Goal: Book appointment/travel/reservation

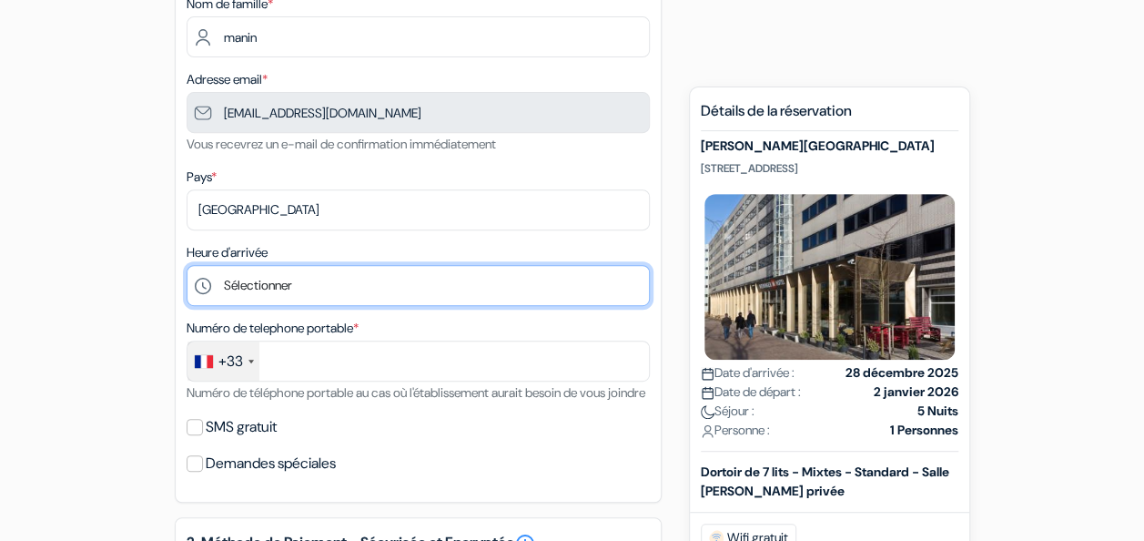
click at [308, 286] on select "Sélectionner 1:00 2:00 3:00 4:00 5:00 6:00 7:00 8:00 9:00 10:00 11:00 12:00 13:…" at bounding box center [418, 285] width 463 height 41
click at [304, 303] on select "Sélectionner 1:00 2:00 3:00 4:00 5:00 6:00 7:00 8:00 9:00 10:00 11:00 12:00 13:…" at bounding box center [418, 285] width 463 height 41
select select "19"
click at [187, 267] on select "Sélectionner 1:00 2:00 3:00 4:00 5:00 6:00 7:00 8:00 9:00 10:00 11:00 12:00 13:…" at bounding box center [418, 285] width 463 height 41
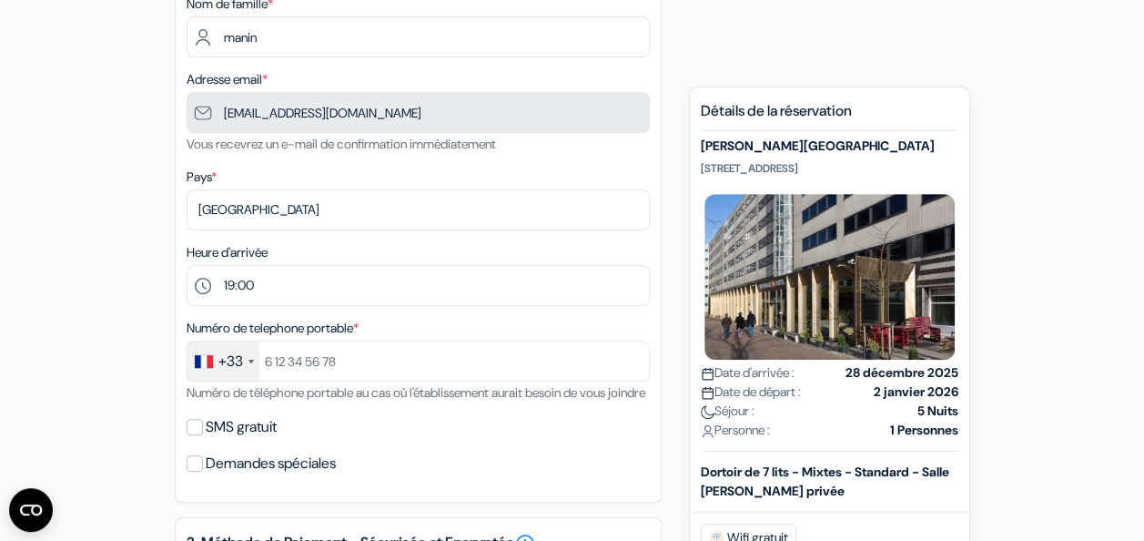
click at [338, 386] on div "Numéro de telephone portable * +33 France +33 United Kingdom +44 Germany (Deuts…" at bounding box center [418, 360] width 463 height 86
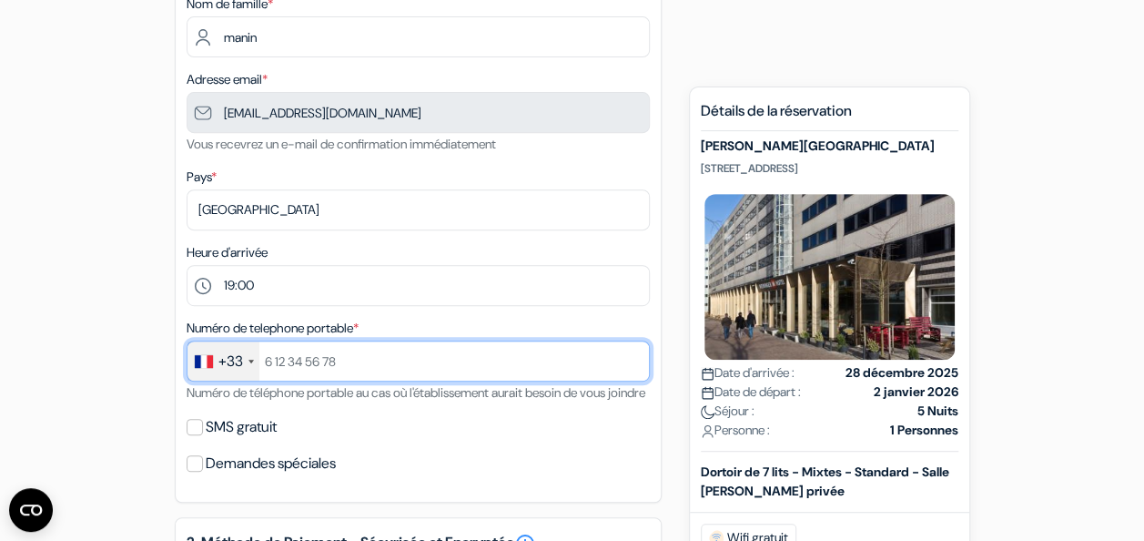
click at [309, 369] on input "text" at bounding box center [418, 360] width 463 height 41
type input "695652819"
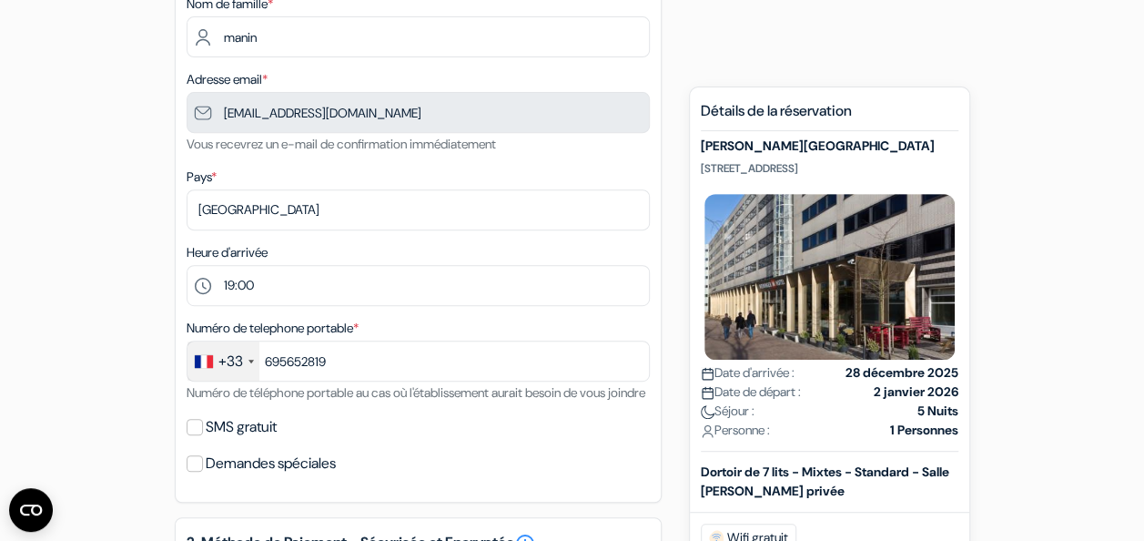
click at [600, 440] on div "SMS gratuit" at bounding box center [418, 426] width 463 height 25
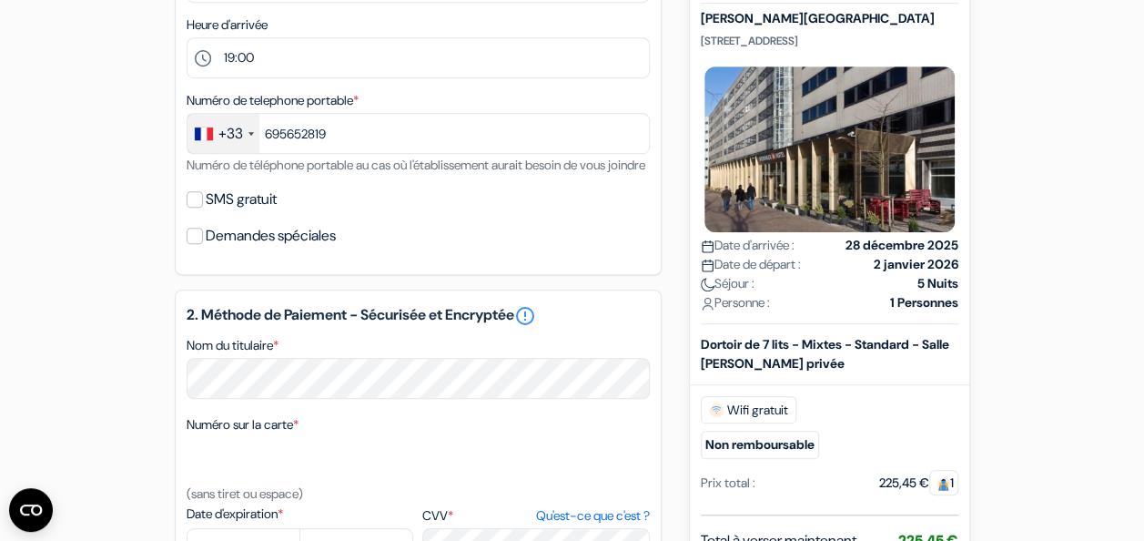
scroll to position [584, 0]
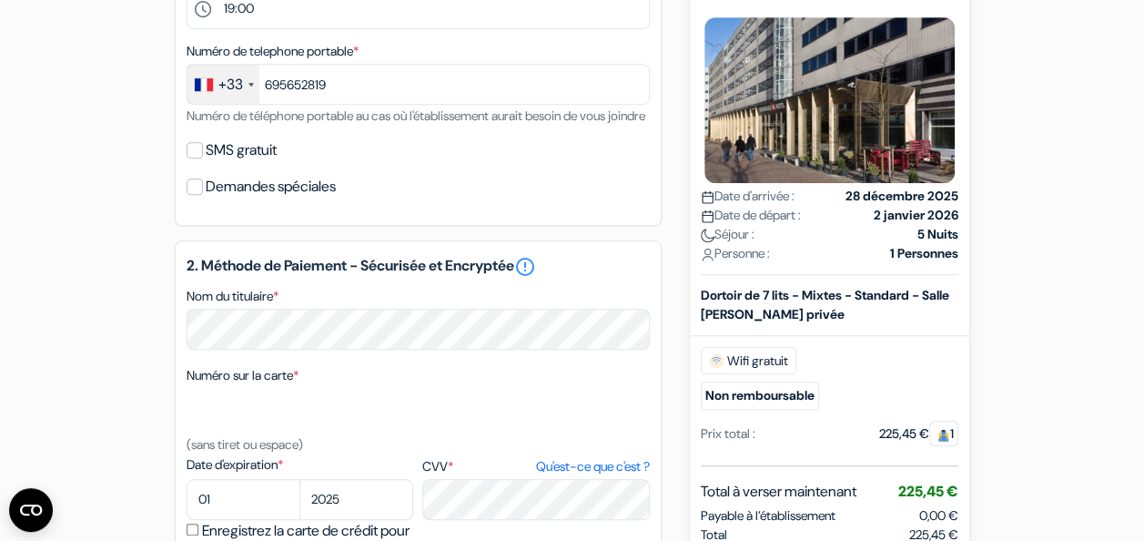
click at [218, 163] on label "SMS gratuit" at bounding box center [241, 149] width 71 height 25
click at [203, 158] on input "SMS gratuit" at bounding box center [195, 150] width 16 height 16
checkbox input "true"
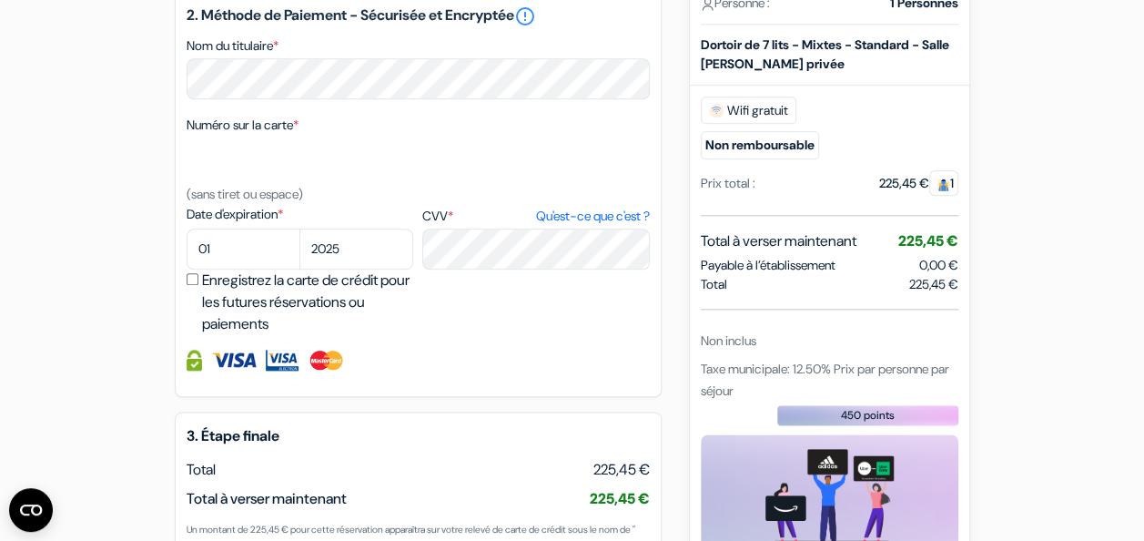
scroll to position [895, 0]
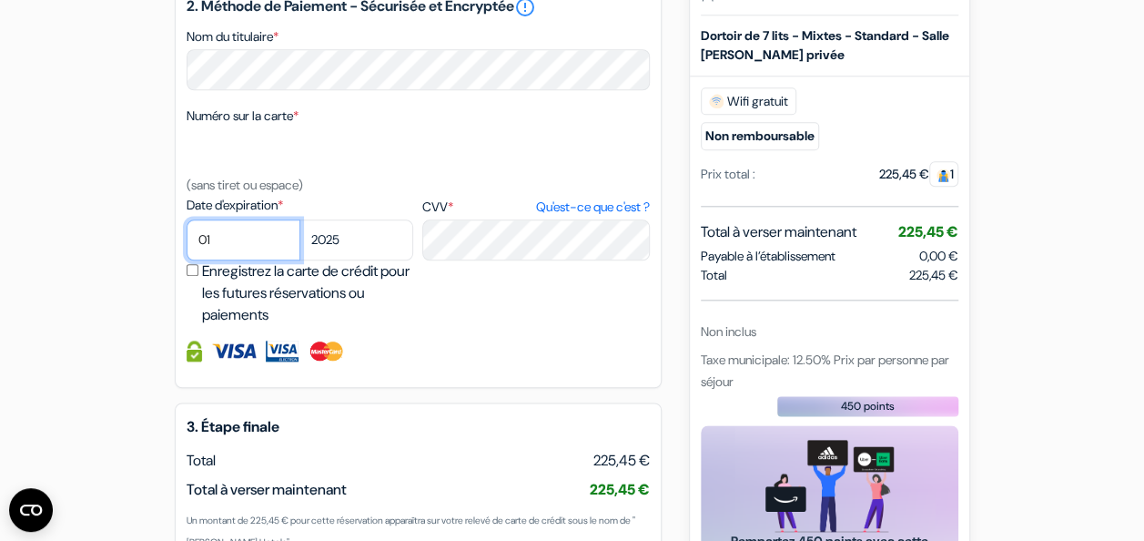
click at [227, 260] on select "01 02 03 04 05 06 07 08 09 10 11 12" at bounding box center [244, 239] width 114 height 41
select select "06"
click at [187, 245] on select "01 02 03 04 05 06 07 08 09 10 11 12" at bounding box center [244, 239] width 114 height 41
click at [342, 257] on select "2025 2026 2027 2028 2029 2030 2031 2032 2033 2034 2035 2036 2037 2038 2039 2040…" at bounding box center [356, 239] width 114 height 41
select select "2028"
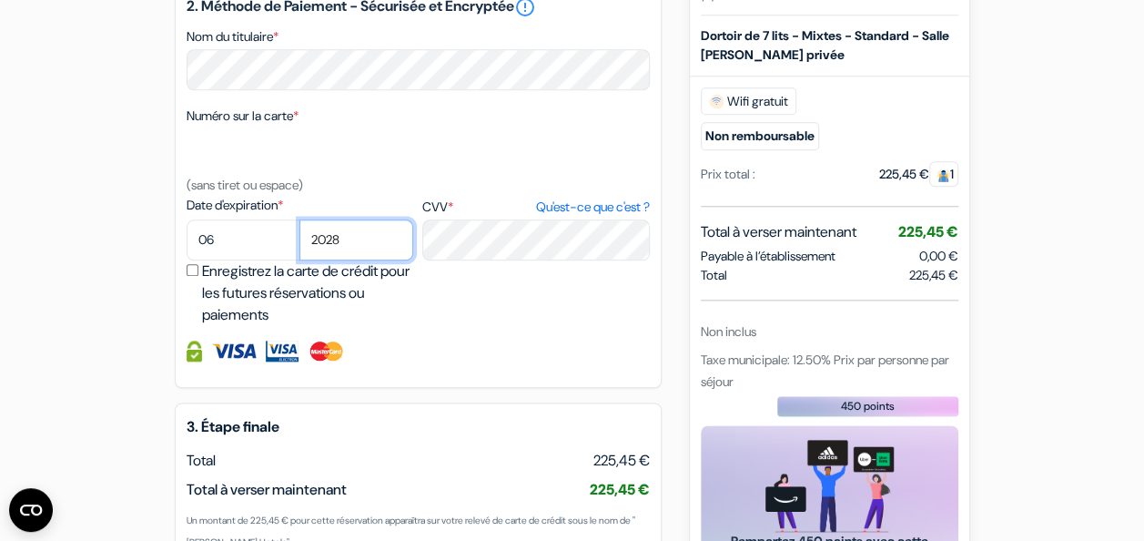
click at [299, 245] on select "2025 2026 2027 2028 2029 2030 2031 2032 2033 2034 2035 2036 2037 2038 2039 2040…" at bounding box center [356, 239] width 114 height 41
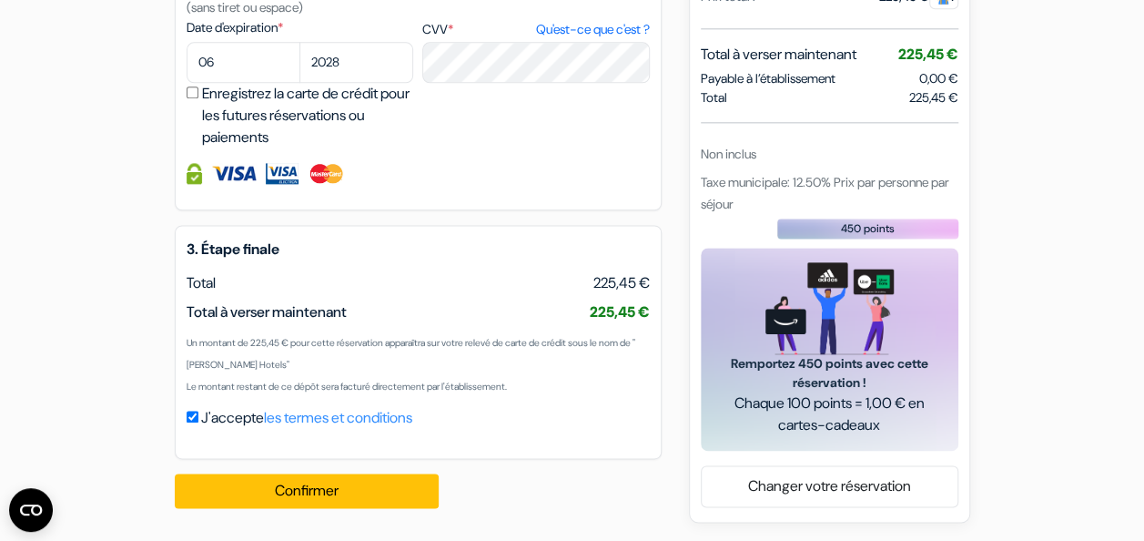
scroll to position [1088, 0]
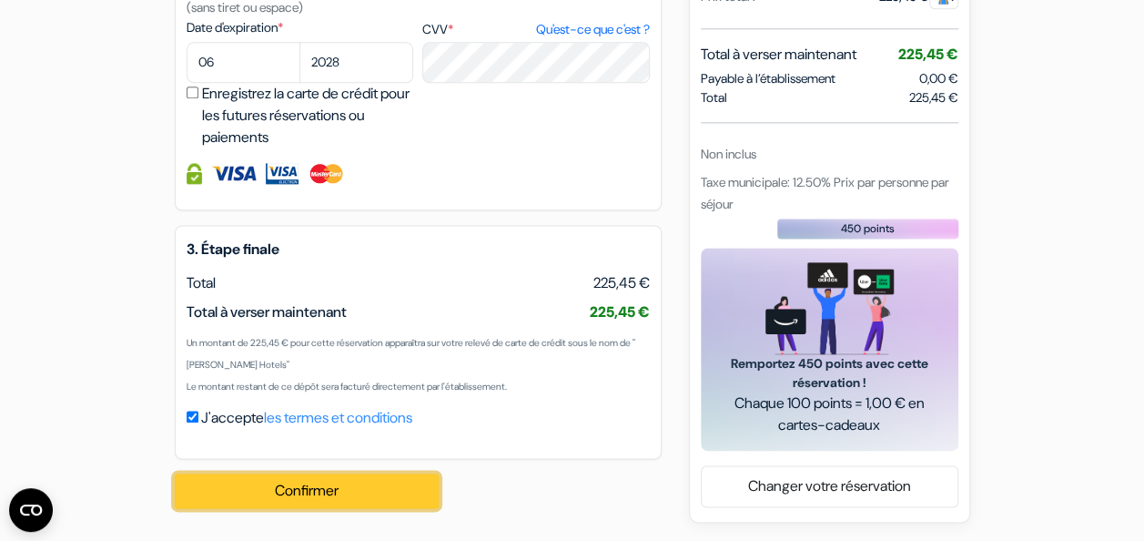
click at [277, 501] on button "Confirmer Loading..." at bounding box center [307, 490] width 264 height 35
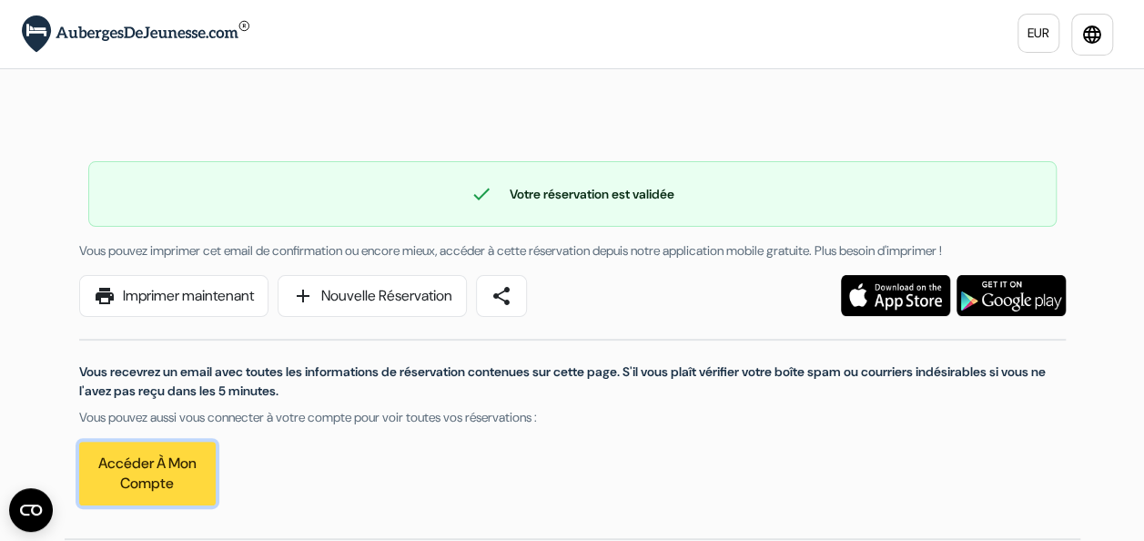
click at [155, 462] on link "Accéder à mon compte" at bounding box center [147, 473] width 136 height 64
